Goal: Find specific page/section: Find specific page/section

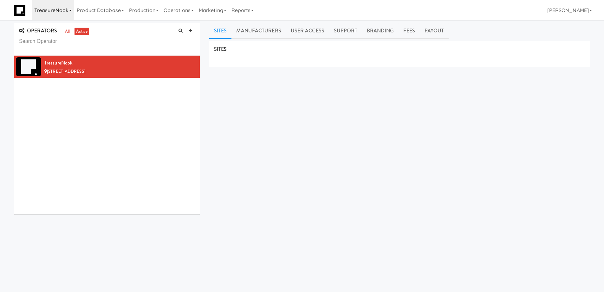
click at [68, 12] on link "TreasureNook" at bounding box center [53, 10] width 43 height 20
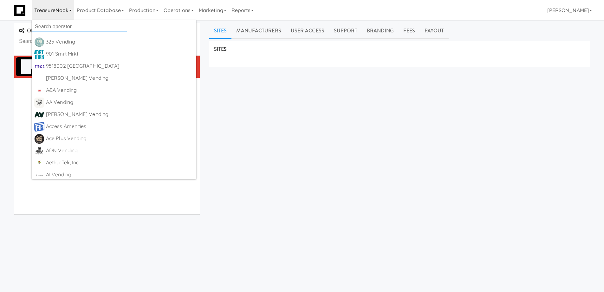
click at [65, 23] on input "text" at bounding box center [79, 27] width 95 height 10
paste input "DBA Branson Falls"
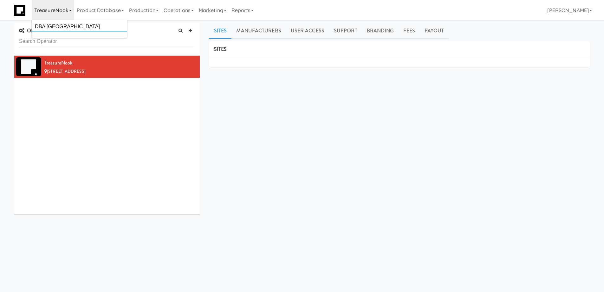
drag, startPoint x: 46, startPoint y: 27, endPoint x: 14, endPoint y: 24, distance: 31.5
click at [14, 24] on body "Okay Okay Select date: previous 2025-Sep next Su Mo Tu We Th Fr Sa 31 1 2 3 4 5…" at bounding box center [302, 166] width 604 height 292
click at [70, 13] on link "TreasureNook" at bounding box center [53, 10] width 43 height 20
click at [48, 25] on input "DBA Branson Falls" at bounding box center [79, 27] width 95 height 10
drag, startPoint x: 46, startPoint y: 26, endPoint x: 17, endPoint y: 19, distance: 30.3
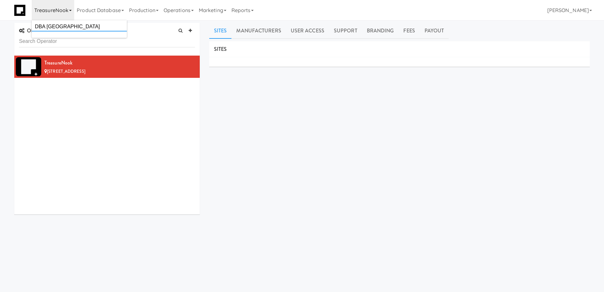
click at [17, 19] on div "Toggle navigation TreasureNook DBA Branson Falls Product Database Ingredients I…" at bounding box center [302, 10] width 604 height 20
click at [69, 14] on link "TreasureNook" at bounding box center [53, 10] width 43 height 20
click at [52, 27] on input "DBA Branson Falls" at bounding box center [79, 27] width 95 height 10
drag, startPoint x: 46, startPoint y: 27, endPoint x: 35, endPoint y: 26, distance: 11.8
click at [35, 26] on input "DBA Branson Falls" at bounding box center [79, 27] width 95 height 10
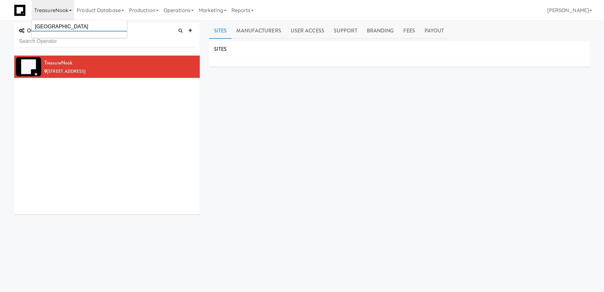
click at [70, 26] on input "Branson Falls" at bounding box center [79, 27] width 95 height 10
click at [82, 24] on input "Branson Falls" at bounding box center [79, 27] width 95 height 10
drag, startPoint x: 74, startPoint y: 26, endPoint x: 21, endPoint y: 21, distance: 53.5
click at [21, 21] on body "Okay Okay Select date: previous 2025-Sep next Su Mo Tu We Th Fr Sa 31 1 2 3 4 5…" at bounding box center [302, 166] width 604 height 292
click at [66, 10] on link "TreasureNook" at bounding box center [53, 10] width 43 height 20
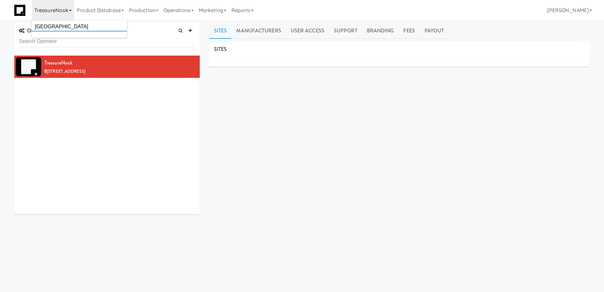
click at [69, 27] on input "Branson Falls" at bounding box center [79, 27] width 95 height 10
click at [69, 28] on input "branson" at bounding box center [79, 27] width 95 height 10
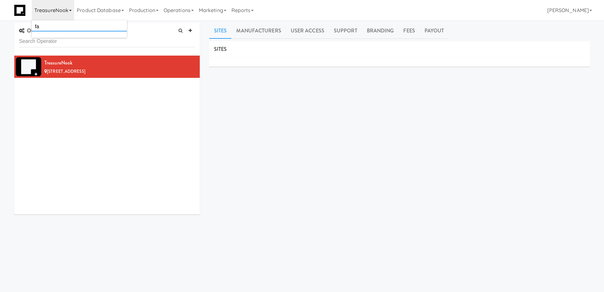
type input "f"
click at [72, 26] on input "dba" at bounding box center [79, 27] width 95 height 10
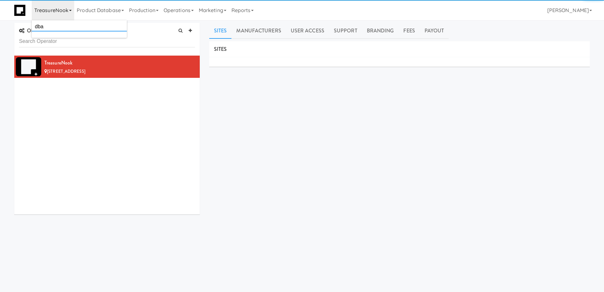
click at [72, 26] on input "dba" at bounding box center [79, 27] width 95 height 10
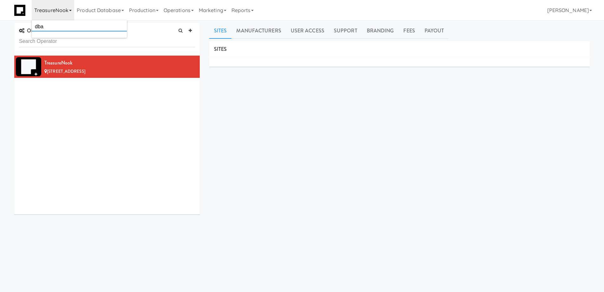
click at [72, 26] on input "dba" at bounding box center [79, 27] width 95 height 10
click at [72, 26] on input "falls" at bounding box center [79, 27] width 95 height 10
click at [105, 95] on div "TreasureNook 90 Hohokam Dr, Sedona AZ" at bounding box center [107, 135] width 186 height 159
drag, startPoint x: 68, startPoint y: 31, endPoint x: 67, endPoint y: 48, distance: 16.9
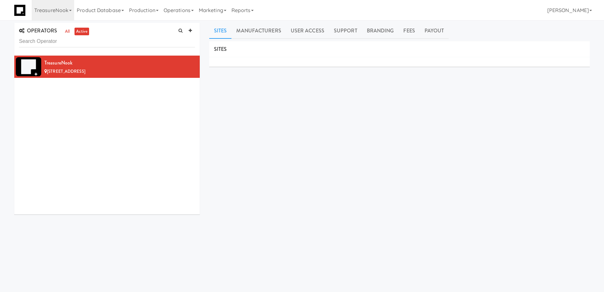
click at [68, 31] on link "all" at bounding box center [67, 32] width 8 height 8
click at [69, 7] on link "TreasureNook" at bounding box center [53, 10] width 43 height 20
click at [70, 26] on input "lodge" at bounding box center [79, 27] width 95 height 10
click at [33, 25] on input "branson falls lodge" at bounding box center [79, 27] width 95 height 10
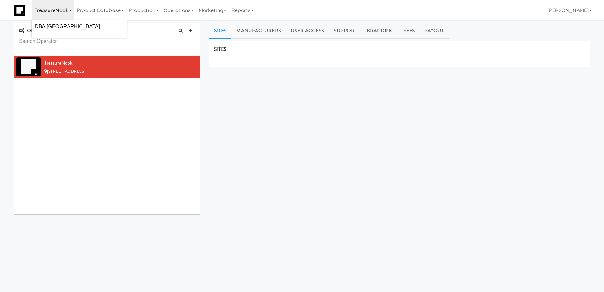
drag, startPoint x: 45, startPoint y: 27, endPoint x: 160, endPoint y: 27, distance: 114.9
click at [160, 27] on body "Okay Okay Select date: previous 2025-Sep next Su Mo Tu We Th Fr Sa 31 1 2 3 4 5…" at bounding box center [302, 166] width 604 height 292
click at [66, 12] on link "TreasureNook" at bounding box center [53, 10] width 43 height 20
drag, startPoint x: 46, startPoint y: 26, endPoint x: 193, endPoint y: 35, distance: 147.5
click at [193, 35] on body "Okay Okay Select date: previous 2025-Sep next Su Mo Tu We Th Fr Sa 31 1 2 3 4 5…" at bounding box center [302, 166] width 604 height 292
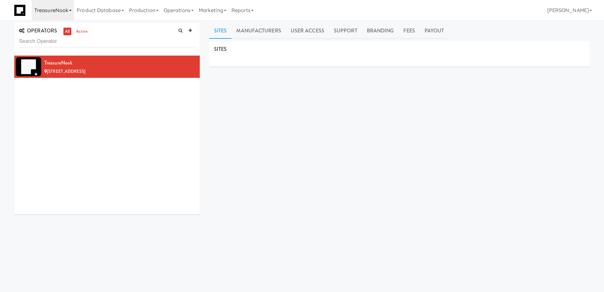
click at [68, 15] on link "TreasureNook" at bounding box center [53, 10] width 43 height 20
drag, startPoint x: 46, startPoint y: 28, endPoint x: 141, endPoint y: 28, distance: 95.5
click at [141, 28] on body "Okay Okay Select date: previous 2025-Sep next Su Mo Tu We Th Fr Sa 31 1 2 3 4 5…" at bounding box center [302, 166] width 604 height 292
click at [52, 13] on link "TreasureNook" at bounding box center [53, 10] width 43 height 20
drag, startPoint x: 44, startPoint y: 26, endPoint x: 99, endPoint y: 23, distance: 55.0
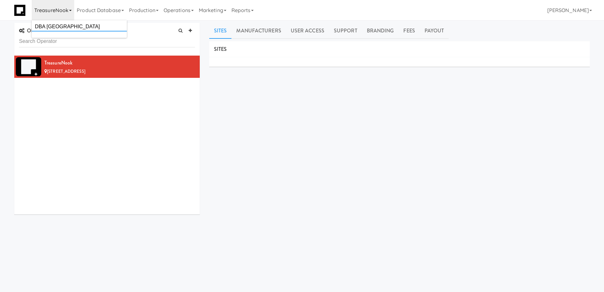
click at [99, 23] on input "DBA branson falls lodge" at bounding box center [79, 27] width 95 height 10
click at [97, 24] on input "DBA" at bounding box center [79, 27] width 95 height 10
type input "DBA"
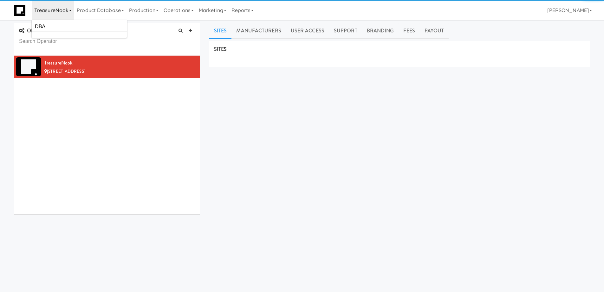
click at [108, 103] on div "TreasureNook 90 Hohokam Dr, Sedona AZ" at bounding box center [107, 135] width 186 height 159
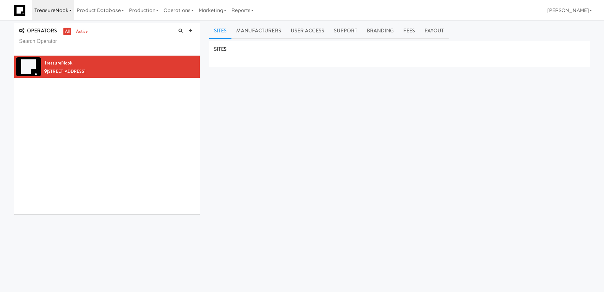
click at [70, 11] on link "TreasureNook" at bounding box center [53, 10] width 43 height 20
click at [54, 29] on input "DBA" at bounding box center [79, 27] width 95 height 10
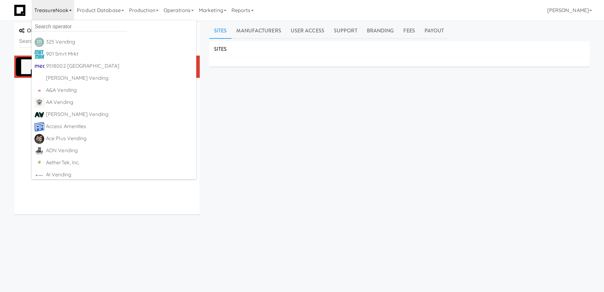
click at [277, 131] on div "SITES MANUFACTURERS TreasureNook USERS Name Company Registered No Users SUPPORT…" at bounding box center [399, 160] width 381 height 238
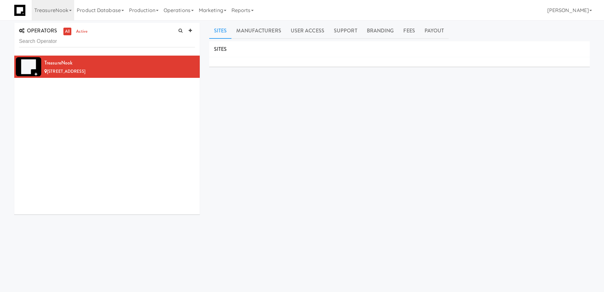
click at [93, 43] on input "text" at bounding box center [107, 42] width 176 height 12
click at [70, 11] on icon at bounding box center [70, 10] width 3 height 1
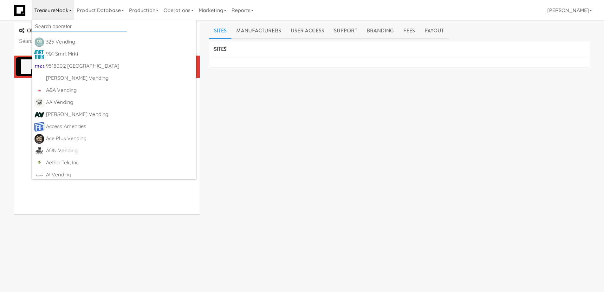
click at [68, 28] on input "text" at bounding box center [79, 27] width 95 height 10
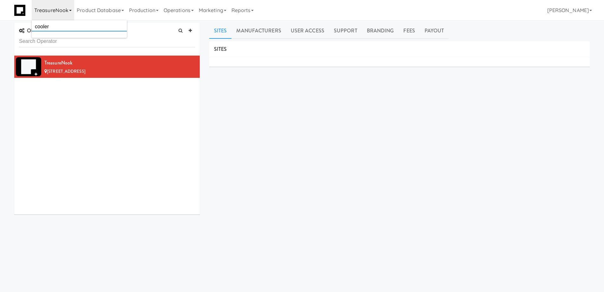
click at [68, 28] on input "cooler" at bounding box center [79, 27] width 95 height 10
type input "cooler"
click at [68, 28] on input "cooler" at bounding box center [79, 27] width 95 height 10
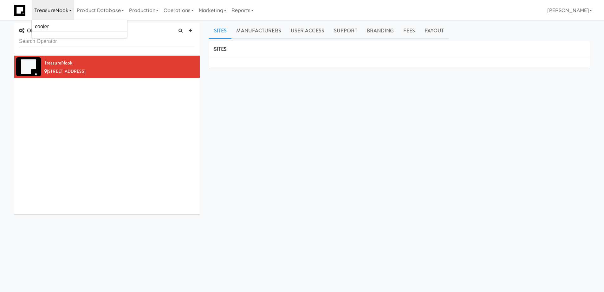
click at [65, 11] on link "TreasureNook" at bounding box center [53, 10] width 43 height 20
click at [69, 13] on link "TreasureNook" at bounding box center [53, 10] width 43 height 20
click at [66, 24] on input "cooler" at bounding box center [79, 27] width 95 height 10
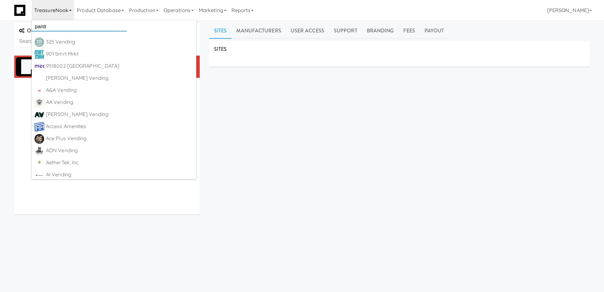
type input "pantry"
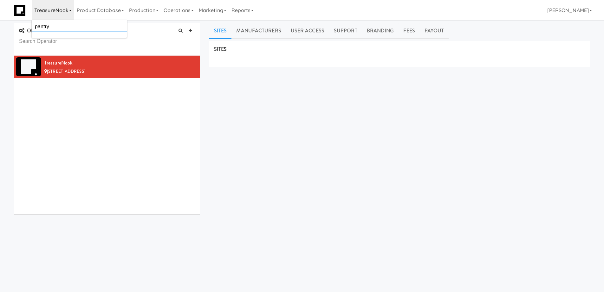
click at [66, 24] on input "pantry" at bounding box center [79, 27] width 95 height 10
click at [276, 197] on div "SITES MANUFACTURERS TreasureNook USERS Name Company Registered No Users SUPPORT…" at bounding box center [399, 160] width 381 height 238
click at [72, 12] on link "TreasureNook" at bounding box center [53, 10] width 43 height 20
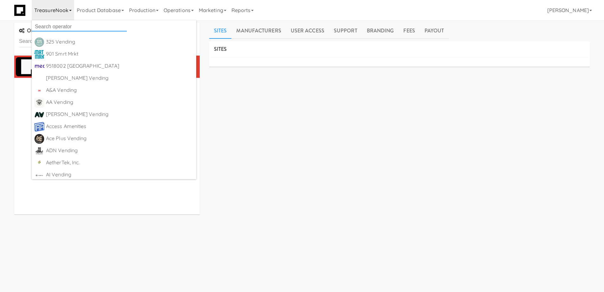
click at [69, 25] on input "text" at bounding box center [79, 27] width 95 height 10
paste input "Branson"
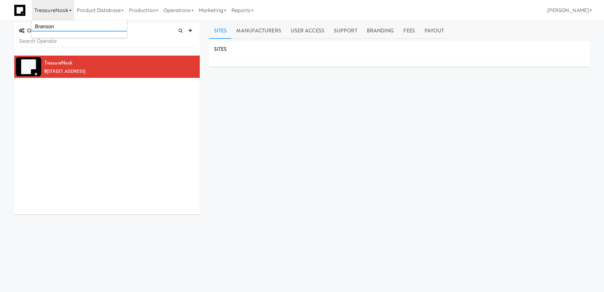
click at [68, 30] on input "Branson" at bounding box center [79, 27] width 95 height 10
type input "Branson"
click at [36, 24] on input "Branson" at bounding box center [79, 27] width 95 height 10
click at [66, 26] on input "Branson" at bounding box center [79, 27] width 95 height 10
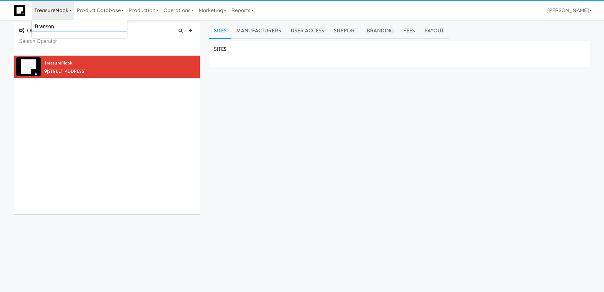
click at [66, 26] on input "Branson" at bounding box center [79, 27] width 95 height 10
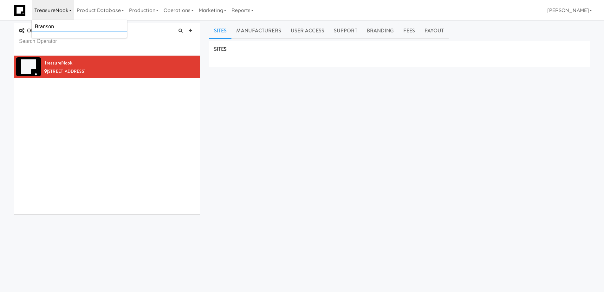
click at [86, 23] on input "Branson" at bounding box center [79, 27] width 95 height 10
type input "d"
click at [64, 42] on div "DBMA" at bounding box center [85, 42] width 78 height 10
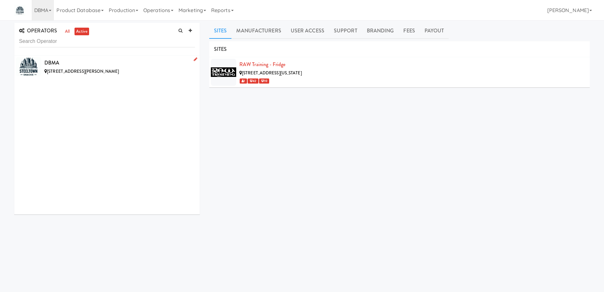
click at [125, 74] on div "5743 Phillips Rd, Gibsonia PA" at bounding box center [119, 72] width 151 height 8
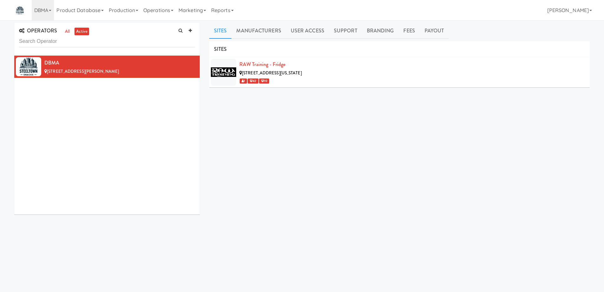
click at [331, 137] on div "SITES RAW Training - Fridge 2342 Wildwood Road, Gibsonia Pennsylvania 1 42 10 M…" at bounding box center [399, 160] width 381 height 238
click at [276, 127] on div "SITES RAW Training - Fridge 2342 Wildwood Road, Gibsonia Pennsylvania 1 42 10 M…" at bounding box center [399, 160] width 381 height 238
click at [48, 9] on link "DBMA" at bounding box center [43, 10] width 22 height 20
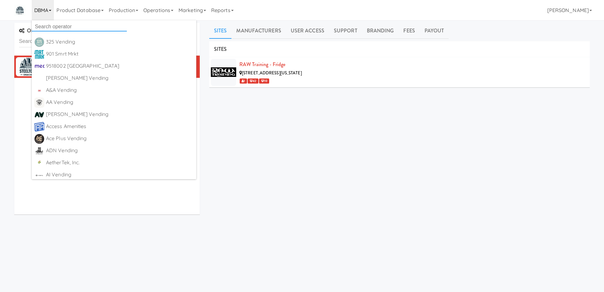
click at [54, 26] on input "text" at bounding box center [79, 27] width 95 height 10
paste input "DBA Branson Falls Lodge"
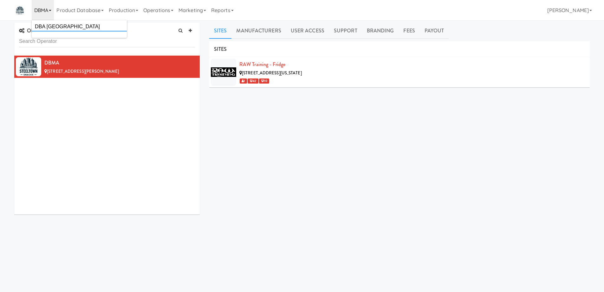
click at [102, 26] on input "DBA Branson Falls Lodge" at bounding box center [79, 27] width 95 height 10
click at [36, 26] on input "DBA Branson Falls Lodge" at bounding box center [79, 27] width 95 height 10
drag, startPoint x: 47, startPoint y: 25, endPoint x: 23, endPoint y: 24, distance: 24.1
click at [23, 24] on body "Okay Okay Select date: previous 2025-Sep next Su Mo Tu We Th Fr Sa 31 1 2 3 4 5…" at bounding box center [302, 166] width 604 height 292
click at [51, 10] on icon at bounding box center [50, 10] width 3 height 1
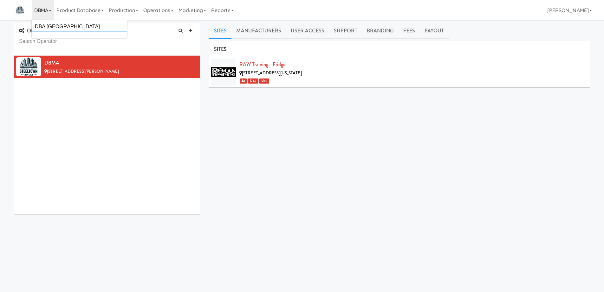
drag, startPoint x: 47, startPoint y: 26, endPoint x: 35, endPoint y: 24, distance: 12.2
click at [35, 24] on input "DBA Branson Falls Lodge" at bounding box center [79, 27] width 95 height 10
type input "Branson Falls Lodge"
click at [87, 25] on input "Branson Falls Lodge" at bounding box center [79, 27] width 95 height 10
click at [99, 24] on input "Branson Falls Lodge" at bounding box center [79, 27] width 95 height 10
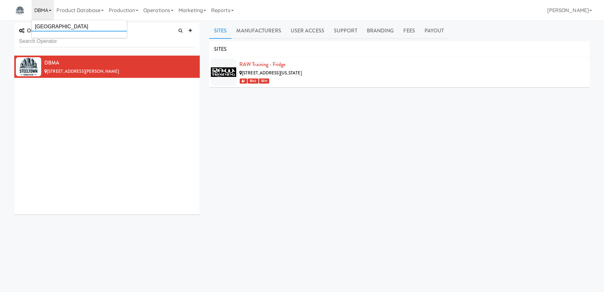
click at [99, 24] on input "Branson Falls Lodge" at bounding box center [79, 27] width 95 height 10
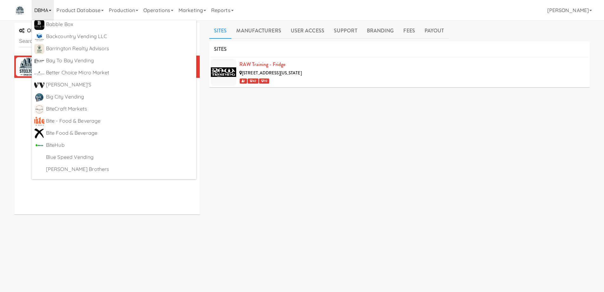
scroll to position [317, 0]
click at [328, 175] on div "SITES RAW Training - Fridge 2342 Wildwood Road, Gibsonia Pennsylvania 1 42 10 M…" at bounding box center [399, 160] width 381 height 238
